Goal: Information Seeking & Learning: Find specific fact

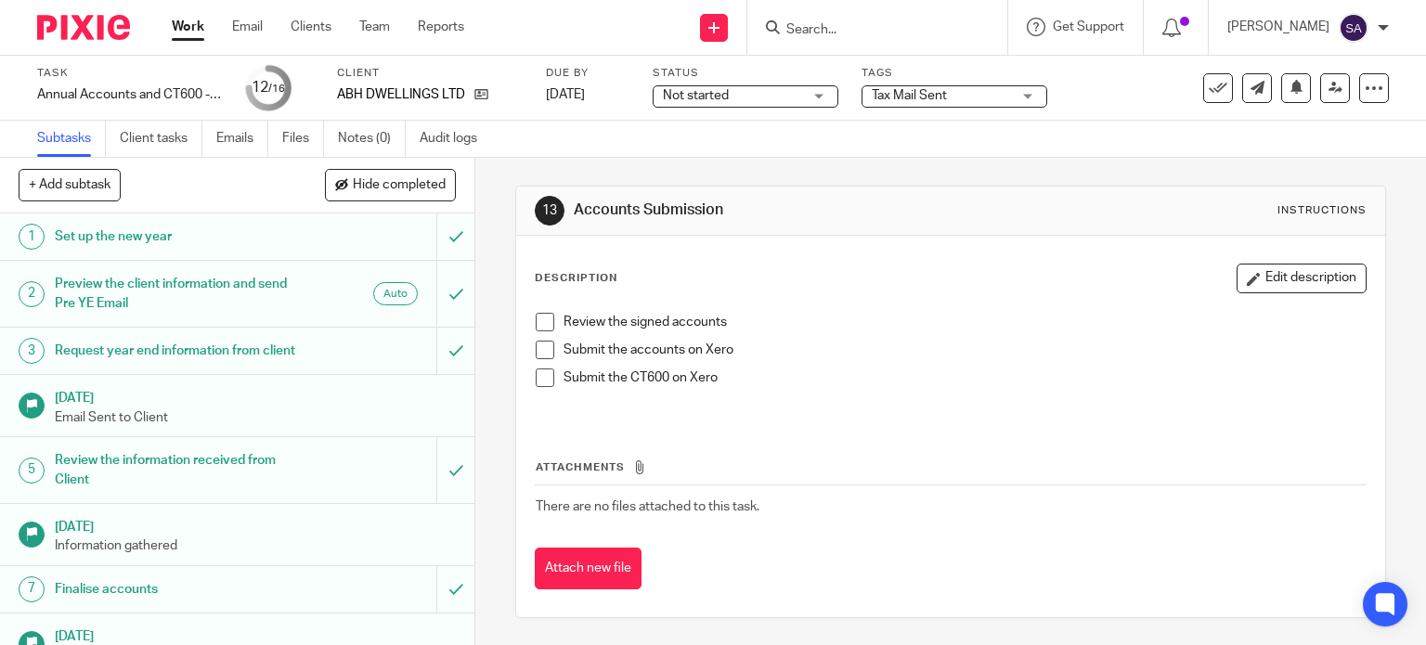
click at [810, 27] on input "Search" at bounding box center [867, 30] width 167 height 17
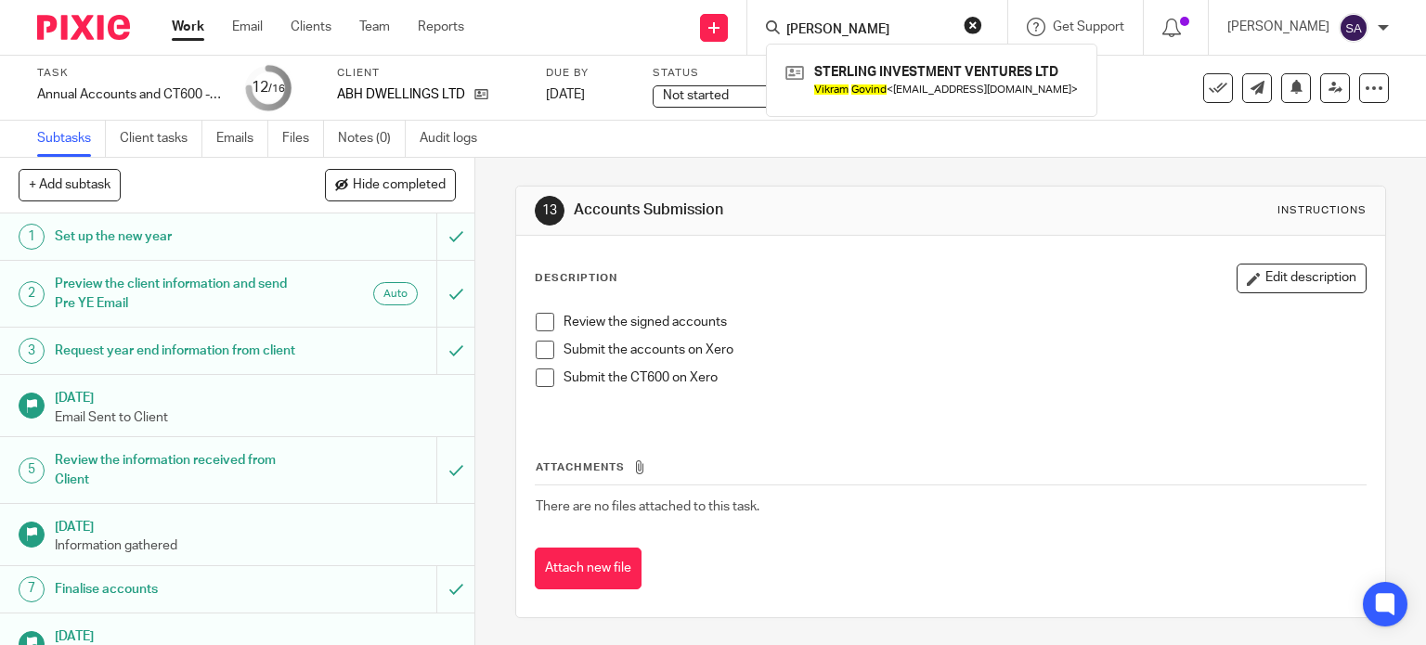
type input "[PERSON_NAME]"
click at [231, 144] on link "Emails" at bounding box center [242, 139] width 52 height 36
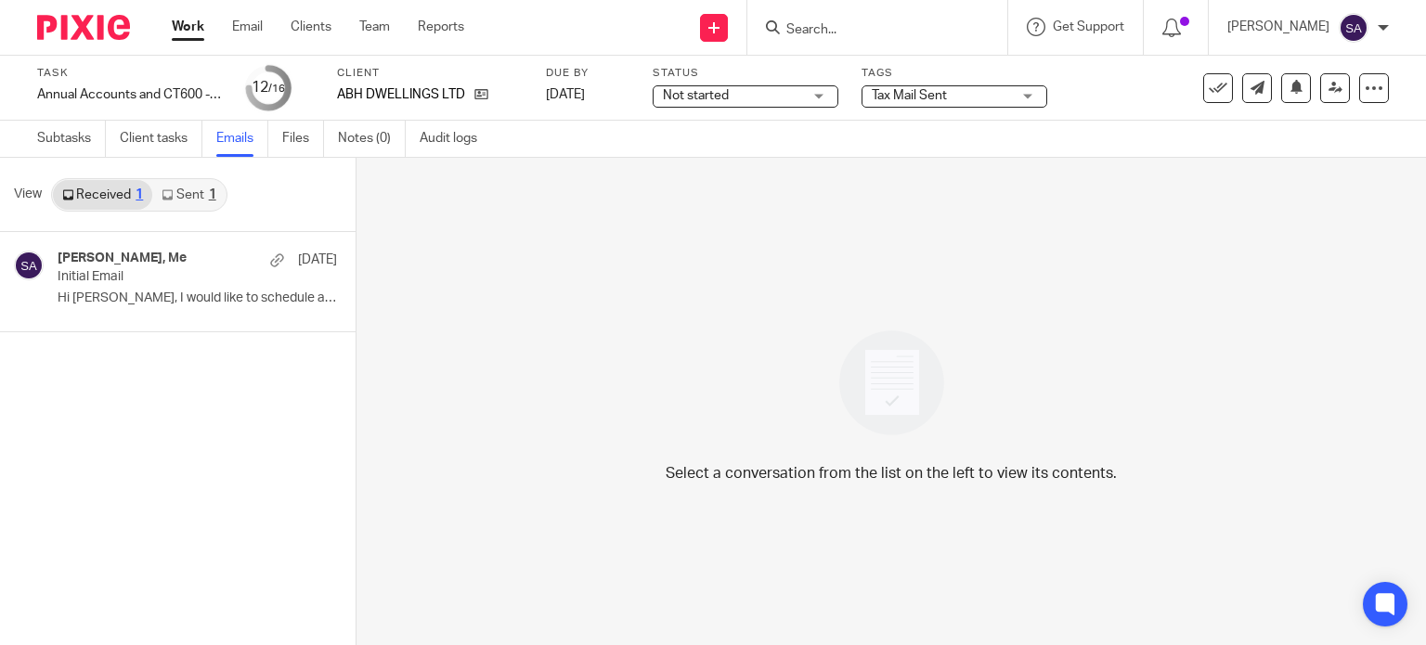
click at [876, 24] on input "Search" at bounding box center [867, 30] width 167 height 17
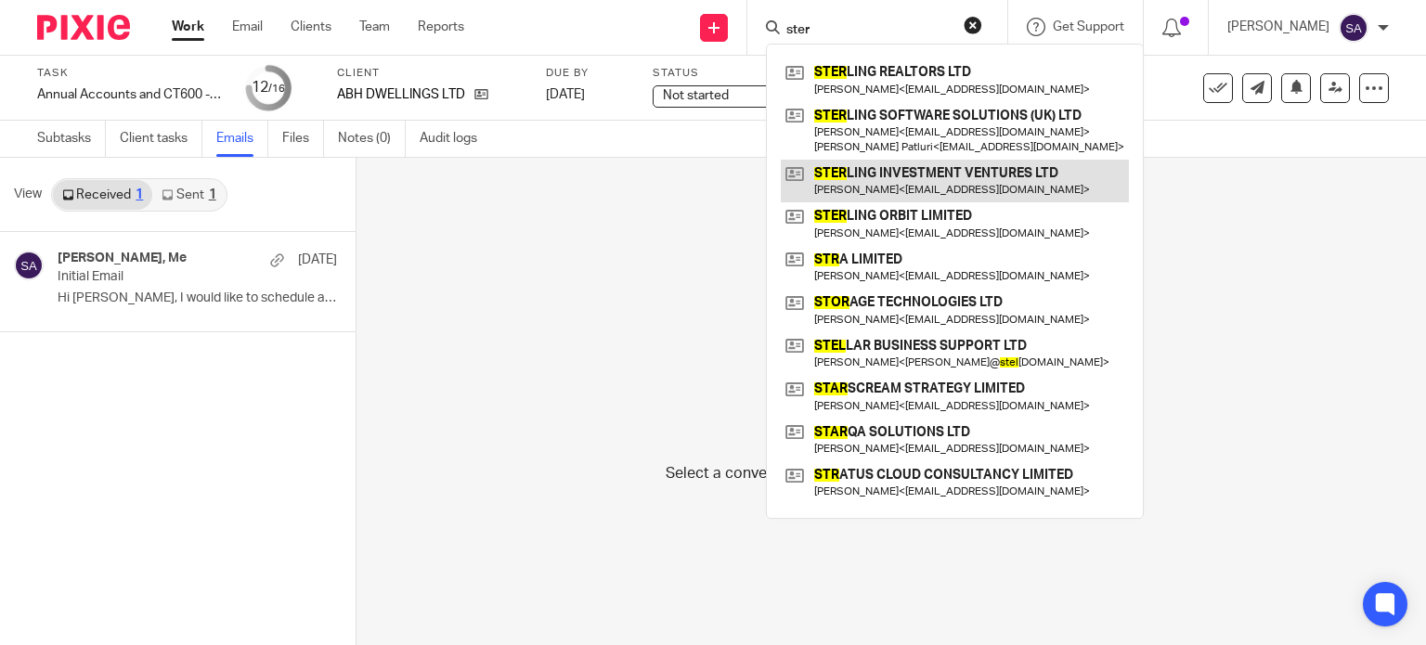
type input "ster"
click at [931, 176] on link at bounding box center [955, 181] width 348 height 43
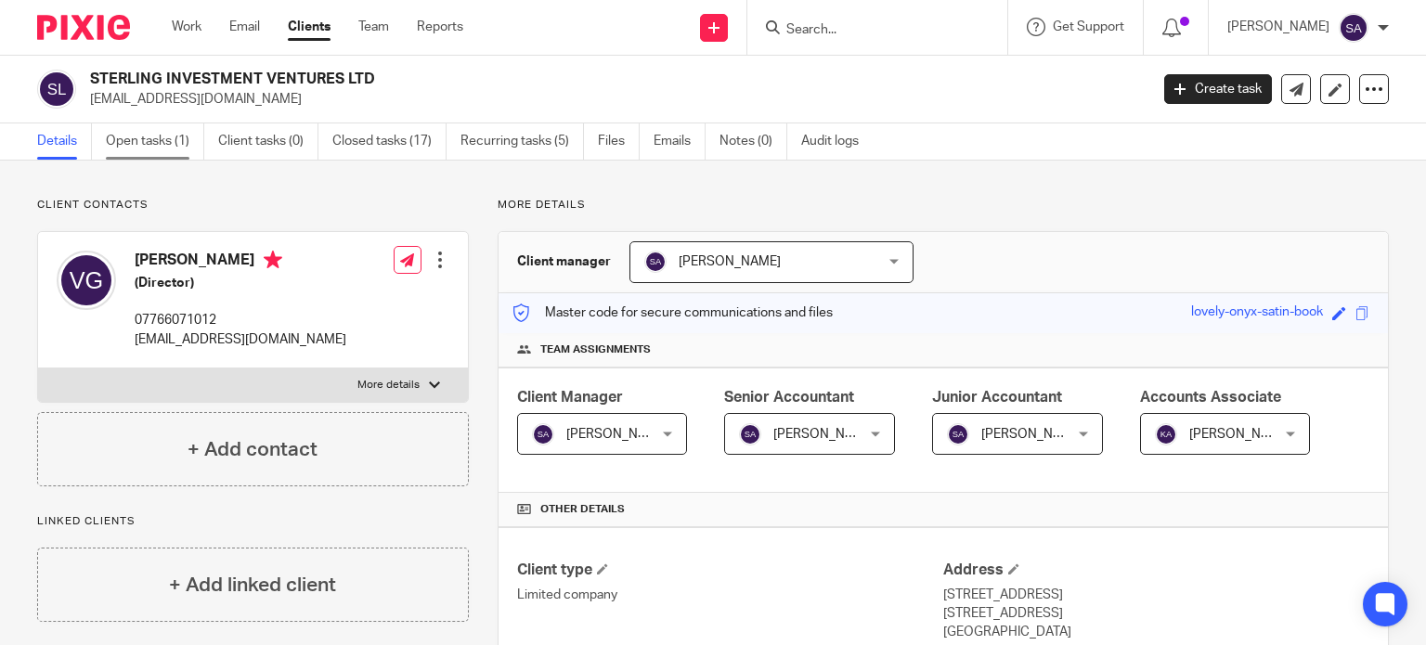
click at [162, 136] on link "Open tasks (1)" at bounding box center [155, 141] width 98 height 36
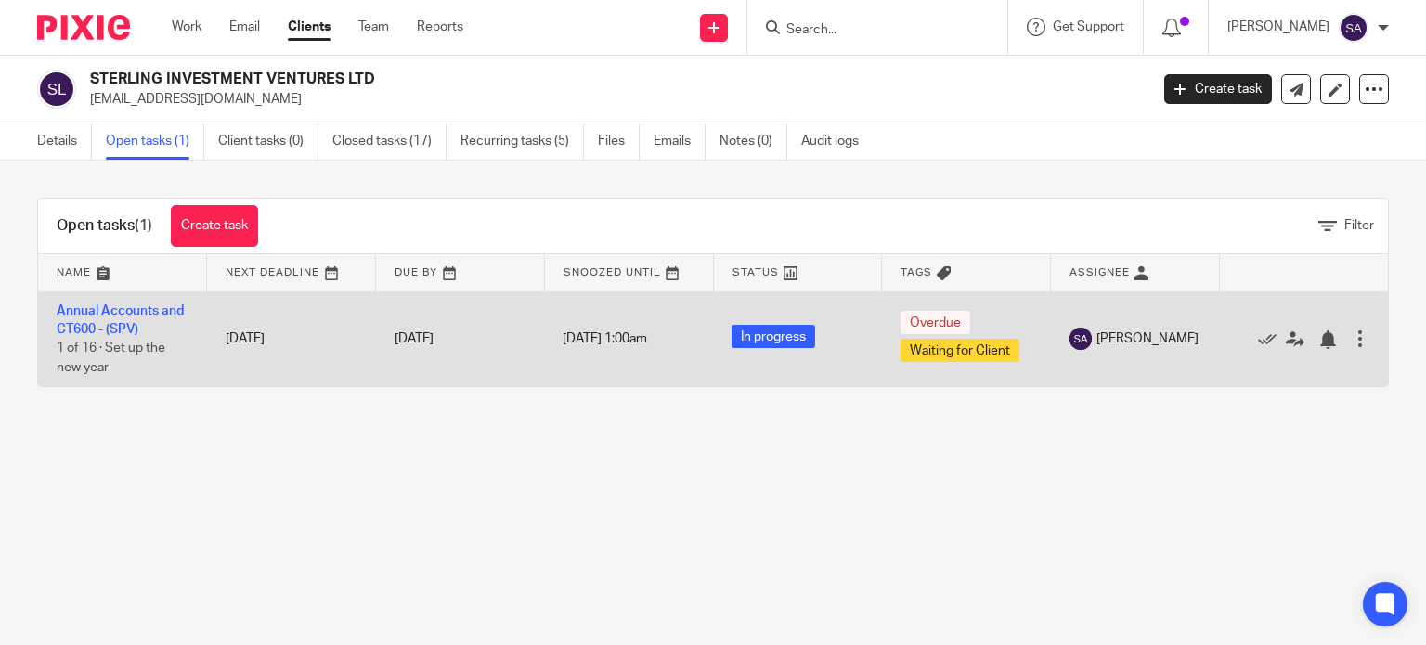
click at [193, 303] on td "Annual Accounts and CT600 - (SPV) 1 of 16 · Set up the new year" at bounding box center [122, 338] width 169 height 95
click at [146, 302] on td "Annual Accounts and CT600 - (SPV) 1 of 16 · Set up the new year" at bounding box center [122, 338] width 169 height 95
click at [148, 307] on link "Annual Accounts and CT600 - (SPV)" at bounding box center [120, 320] width 127 height 32
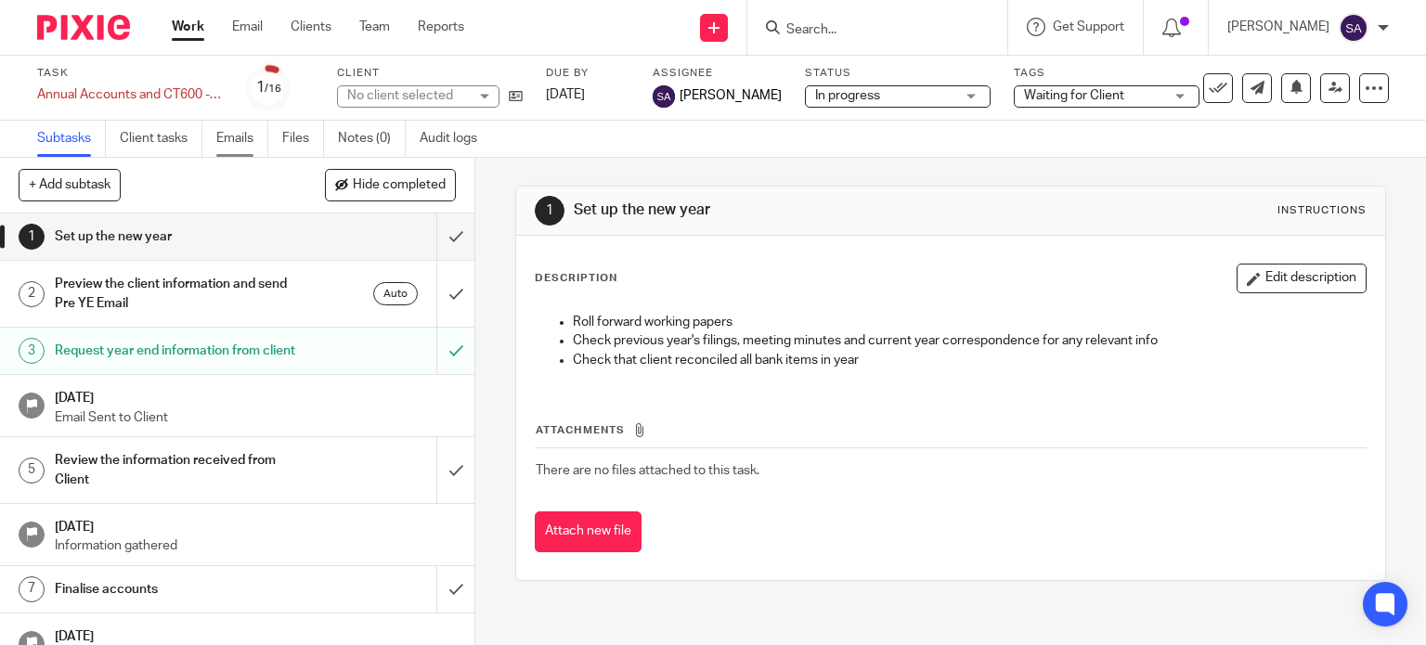
click at [249, 144] on link "Emails" at bounding box center [242, 139] width 52 height 36
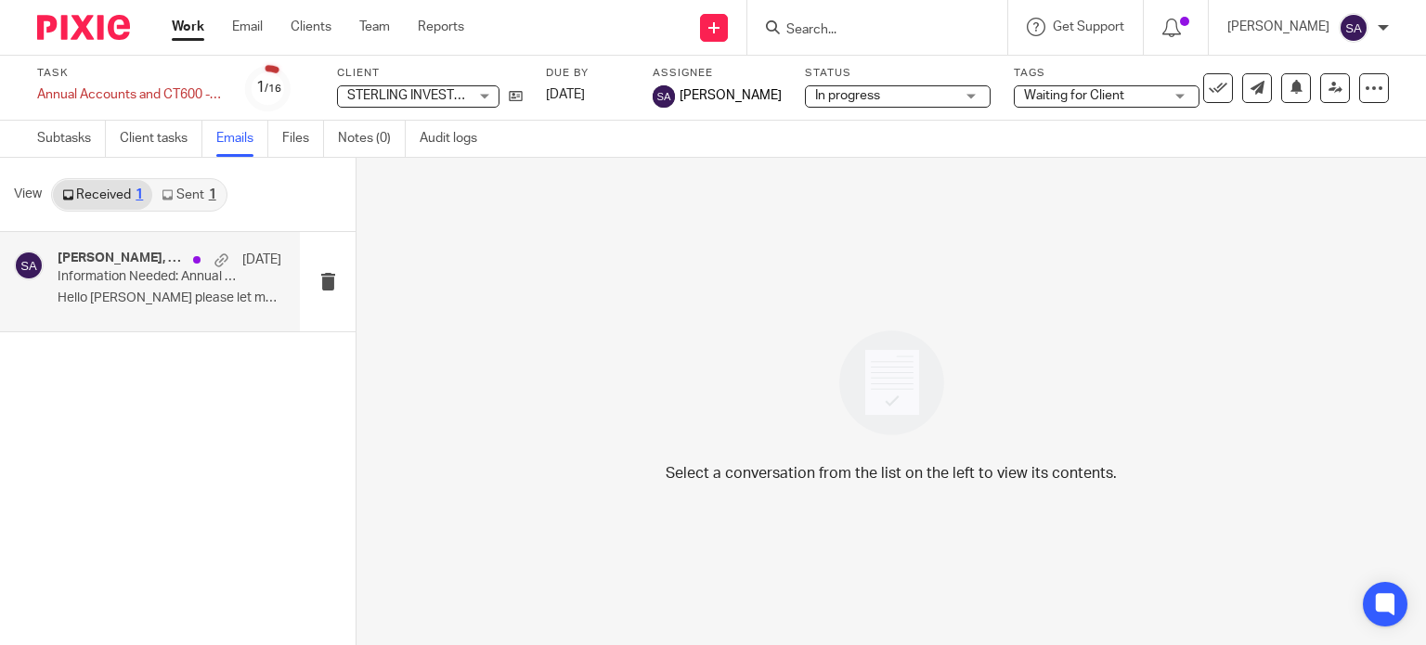
click at [193, 304] on p "Hello [PERSON_NAME] please let me know if they were ok ..." at bounding box center [170, 298] width 224 height 16
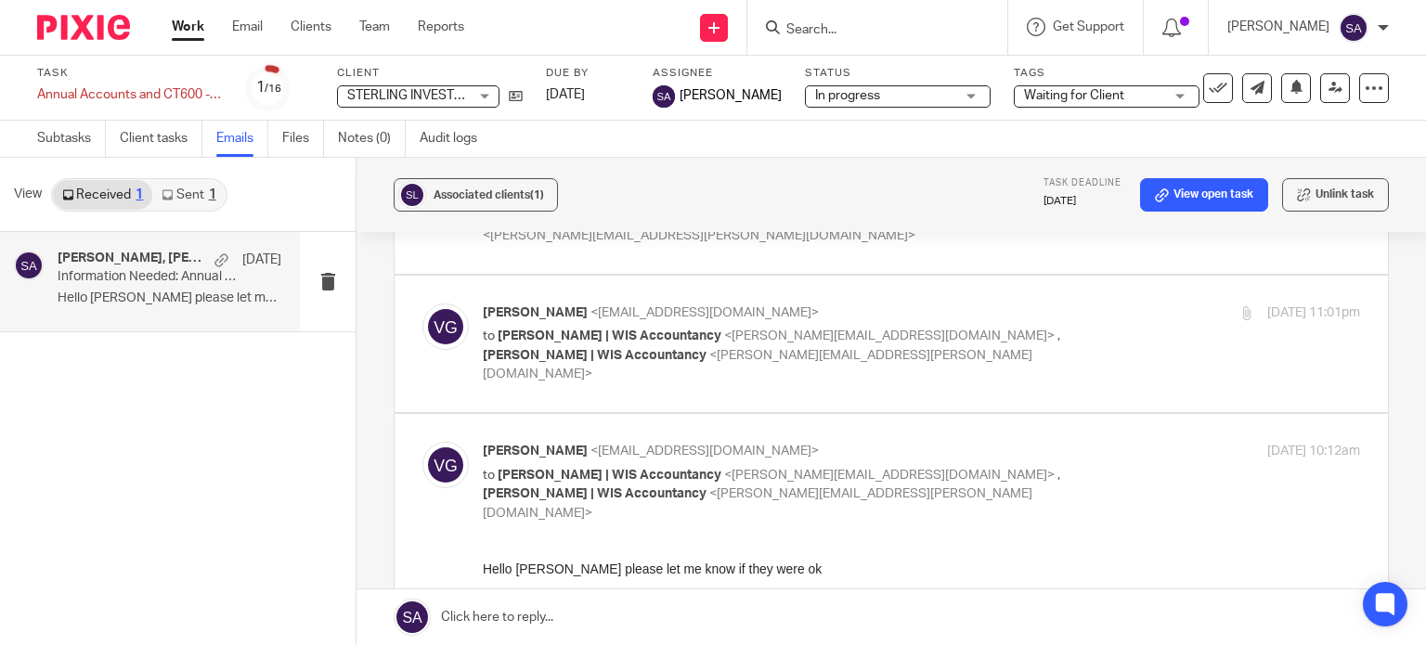
scroll to position [3382, 0]
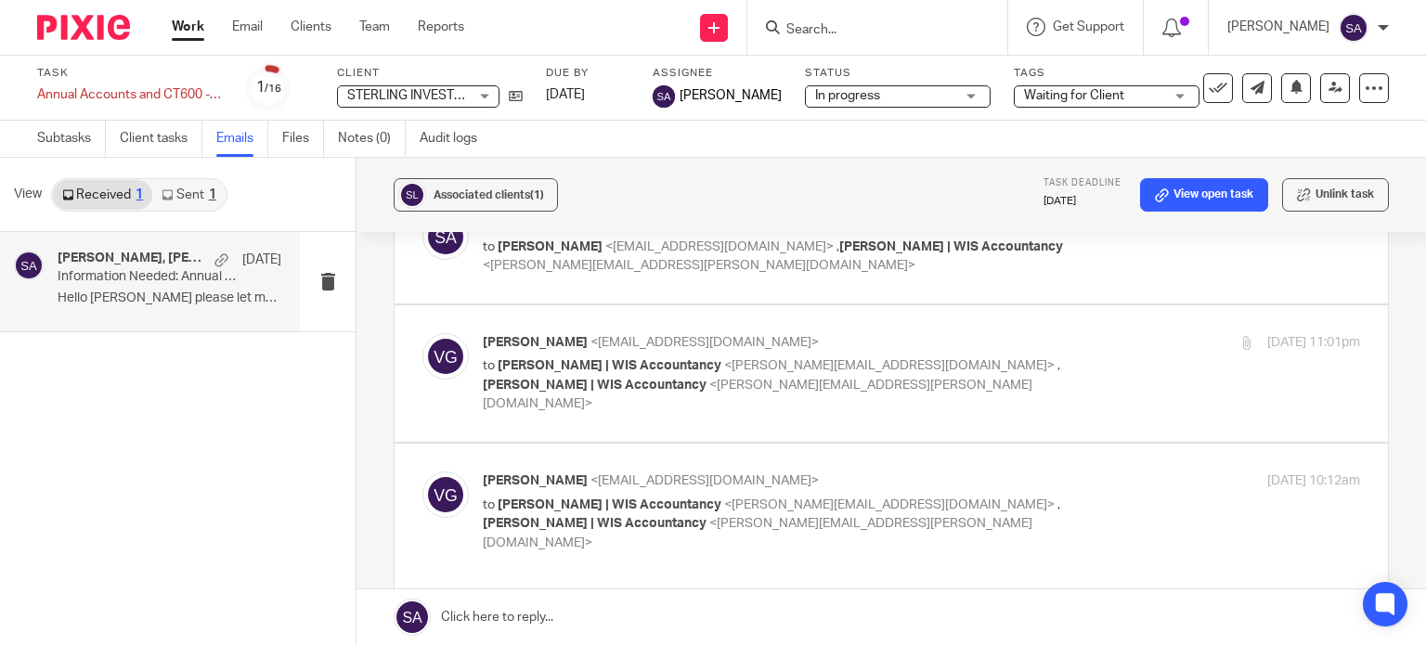
click at [861, 444] on label at bounding box center [890, 653] width 993 height 419
click at [422, 471] on input "checkbox" at bounding box center [421, 471] width 1 height 1
click at [861, 444] on label at bounding box center [890, 512] width 993 height 136
click at [422, 471] on input "checkbox" at bounding box center [421, 471] width 1 height 1
checkbox input "true"
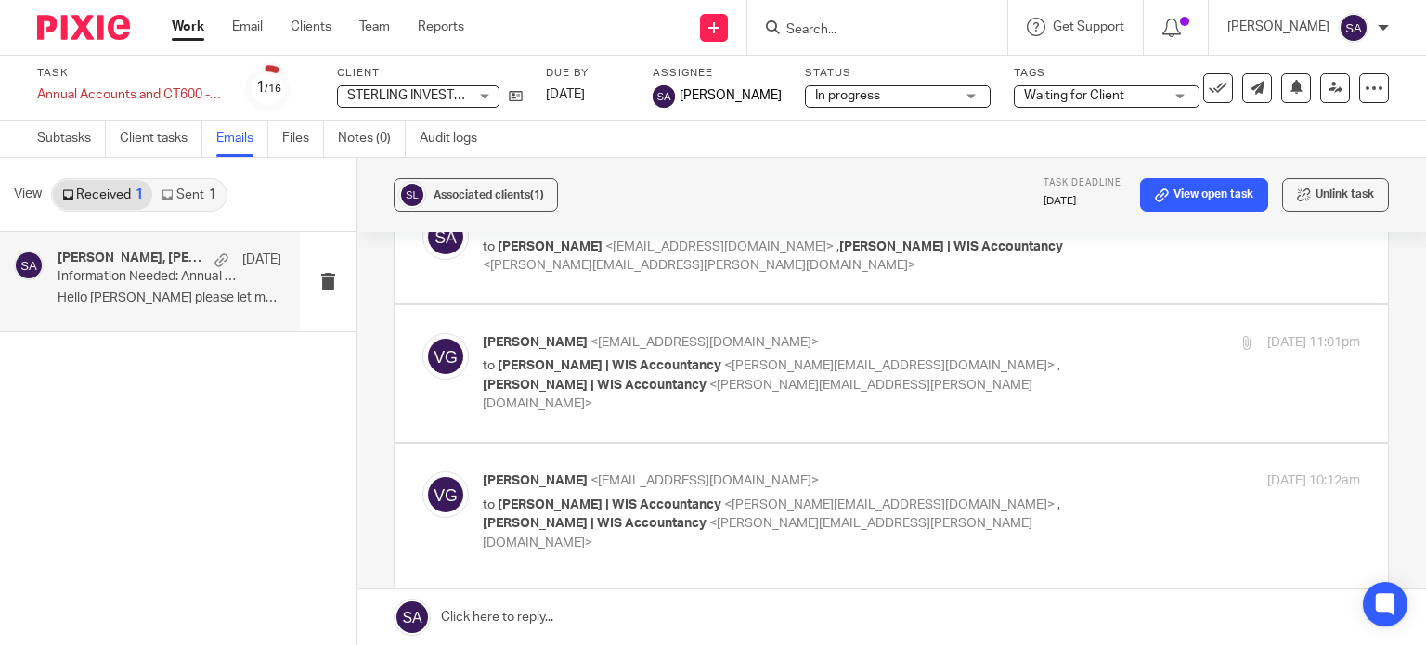
scroll to position [0, 0]
click at [820, 305] on label at bounding box center [890, 373] width 993 height 136
click at [422, 332] on input "checkbox" at bounding box center [421, 332] width 1 height 1
checkbox input "true"
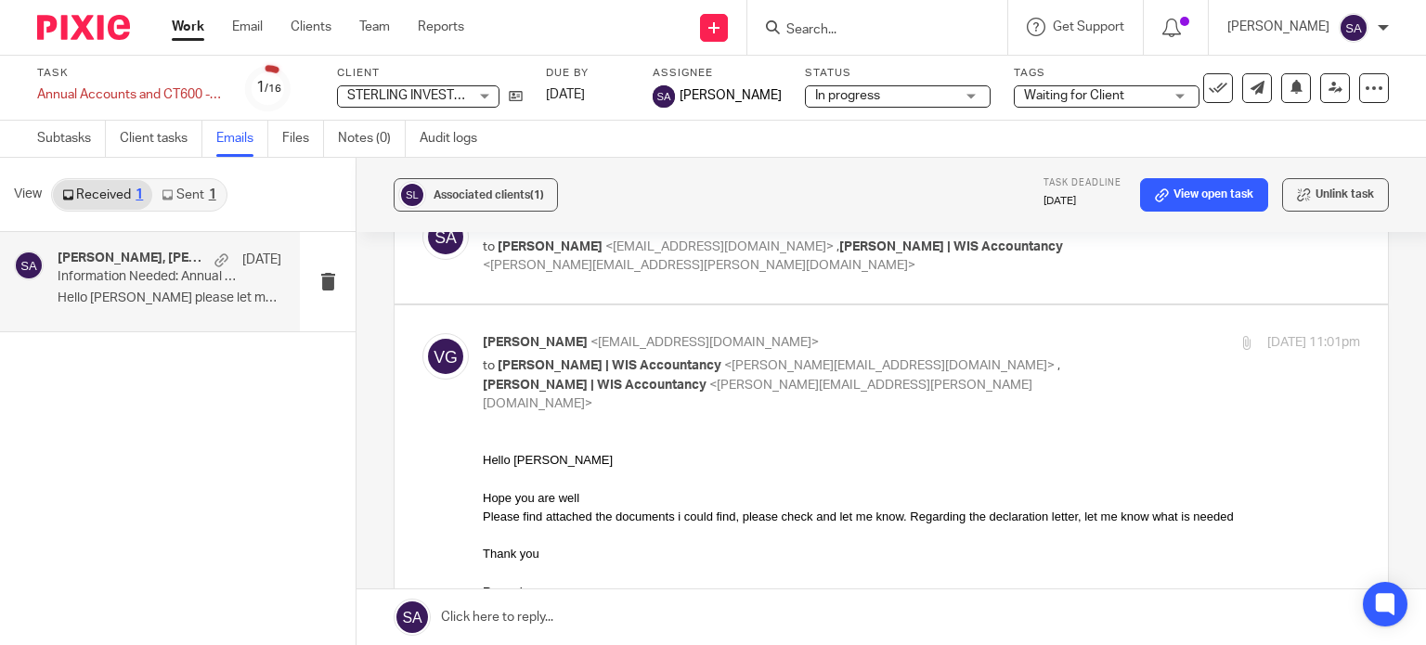
scroll to position [3289, 0]
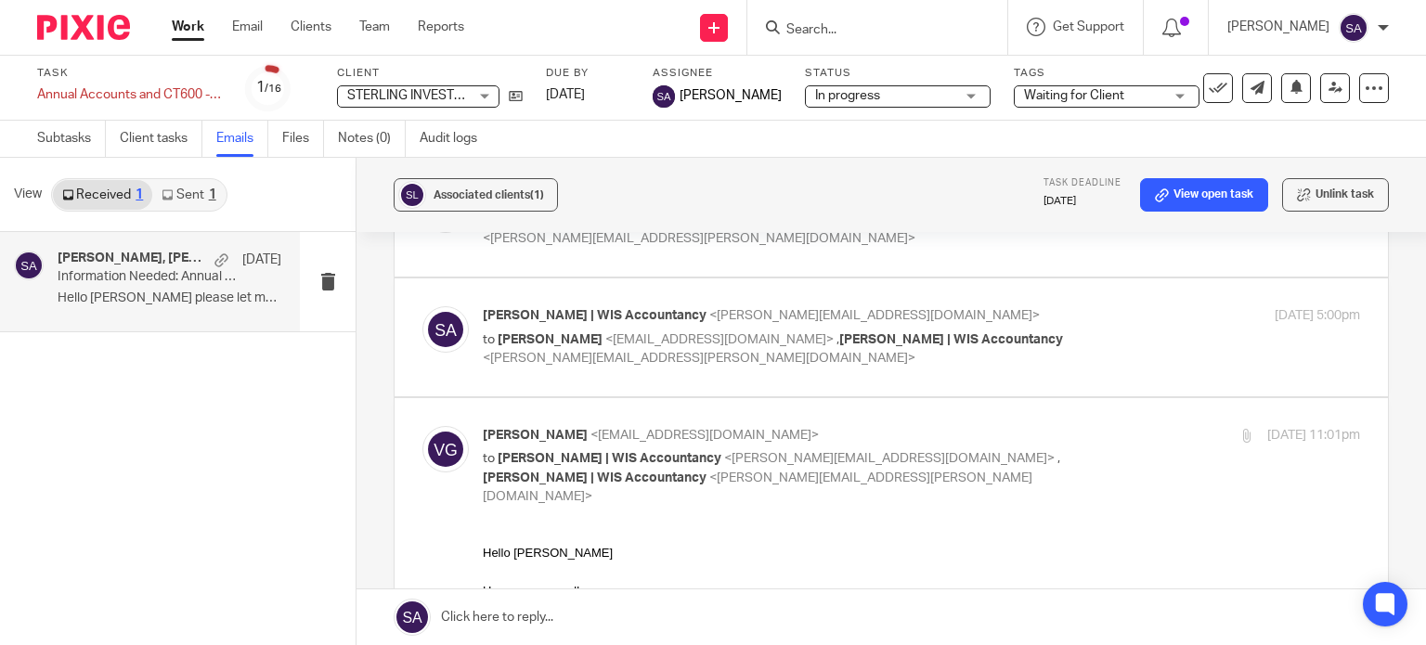
click at [820, 330] on p "to [PERSON_NAME] <[EMAIL_ADDRESS][DOMAIN_NAME]> , [PERSON_NAME] | WIS Accountan…" at bounding box center [775, 349] width 585 height 38
checkbox input "true"
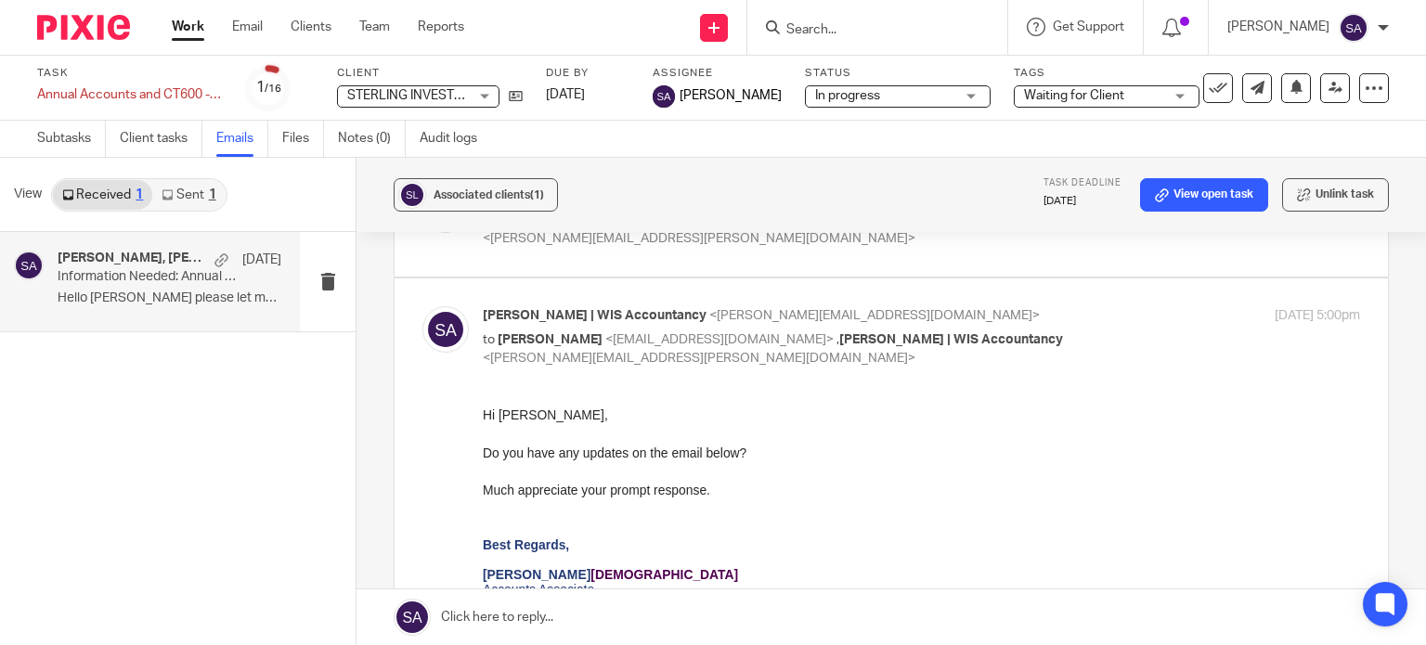
scroll to position [0, 0]
